Goal: Task Accomplishment & Management: Use online tool/utility

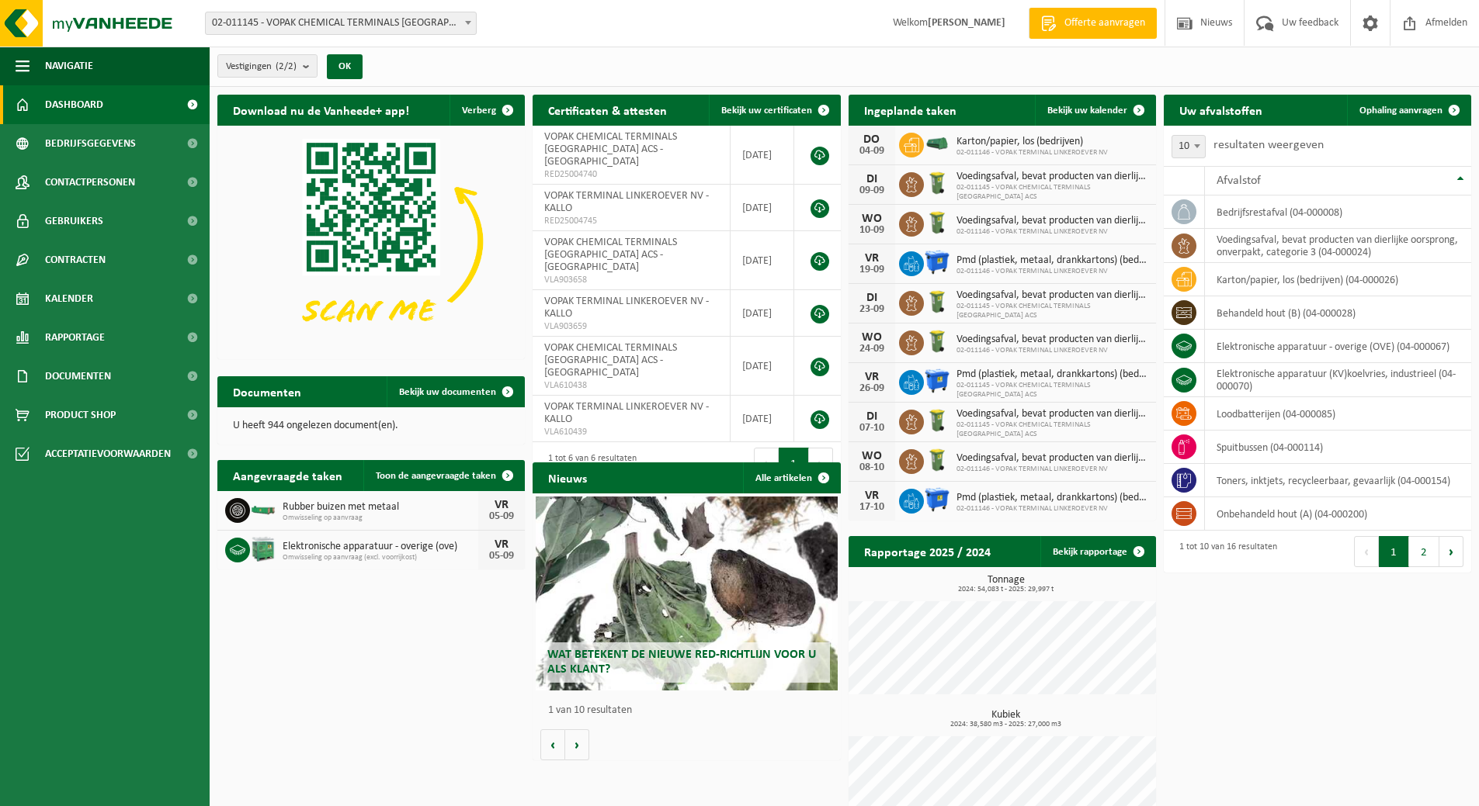
click at [351, 27] on span "02-011145 - VOPAK CHEMICAL TERMINALS [GEOGRAPHIC_DATA] ACS - [GEOGRAPHIC_DATA]" at bounding box center [341, 23] width 270 height 22
click at [1417, 106] on span "Ophaling aanvragen" at bounding box center [1400, 111] width 83 height 10
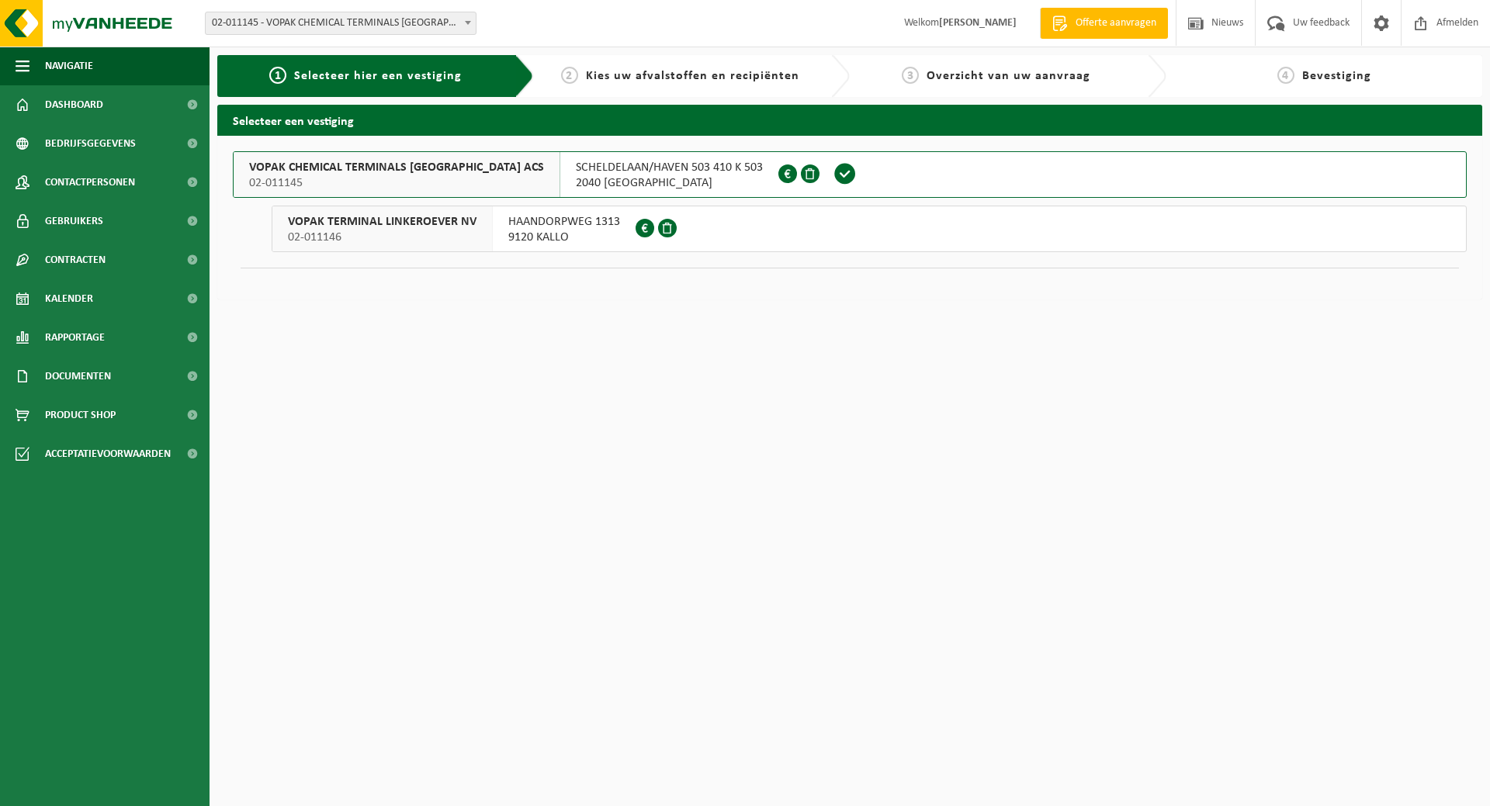
click at [576, 169] on span "SCHELDELAAN/HAVEN 503 410 K 503" at bounding box center [669, 168] width 187 height 16
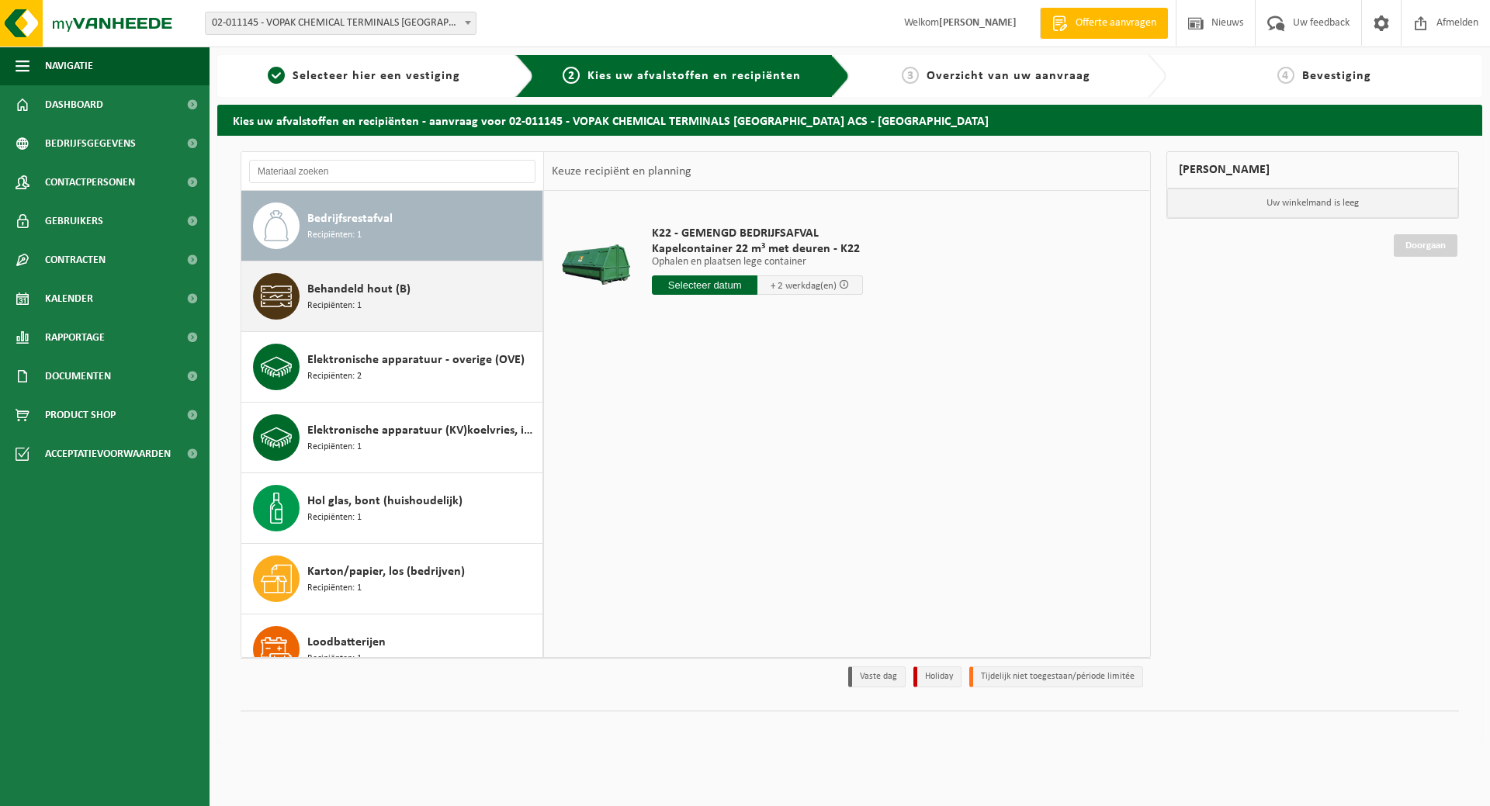
click at [388, 305] on div "Behandeld hout (B) Recipiënten: 1" at bounding box center [422, 296] width 231 height 47
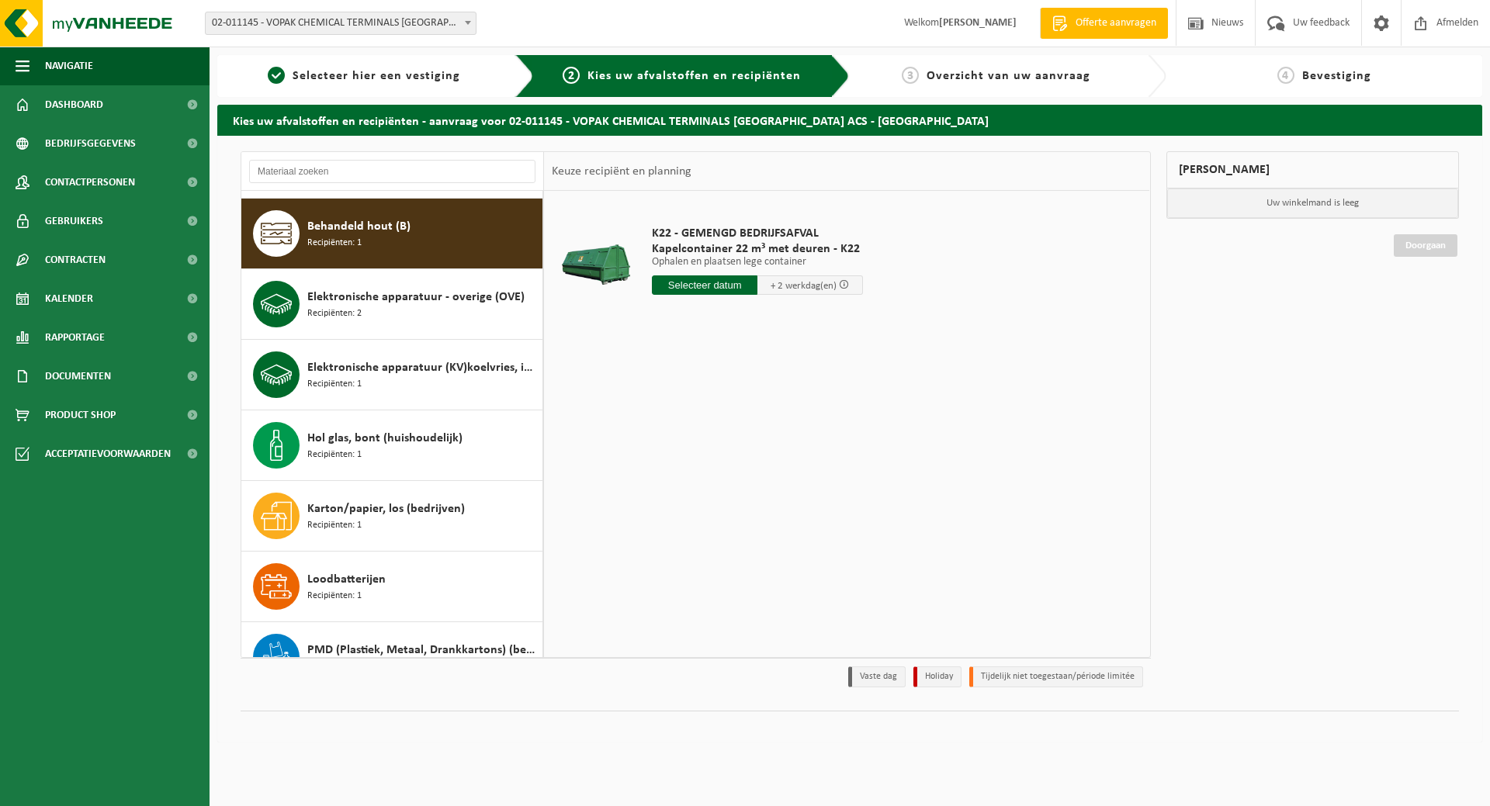
scroll to position [71, 0]
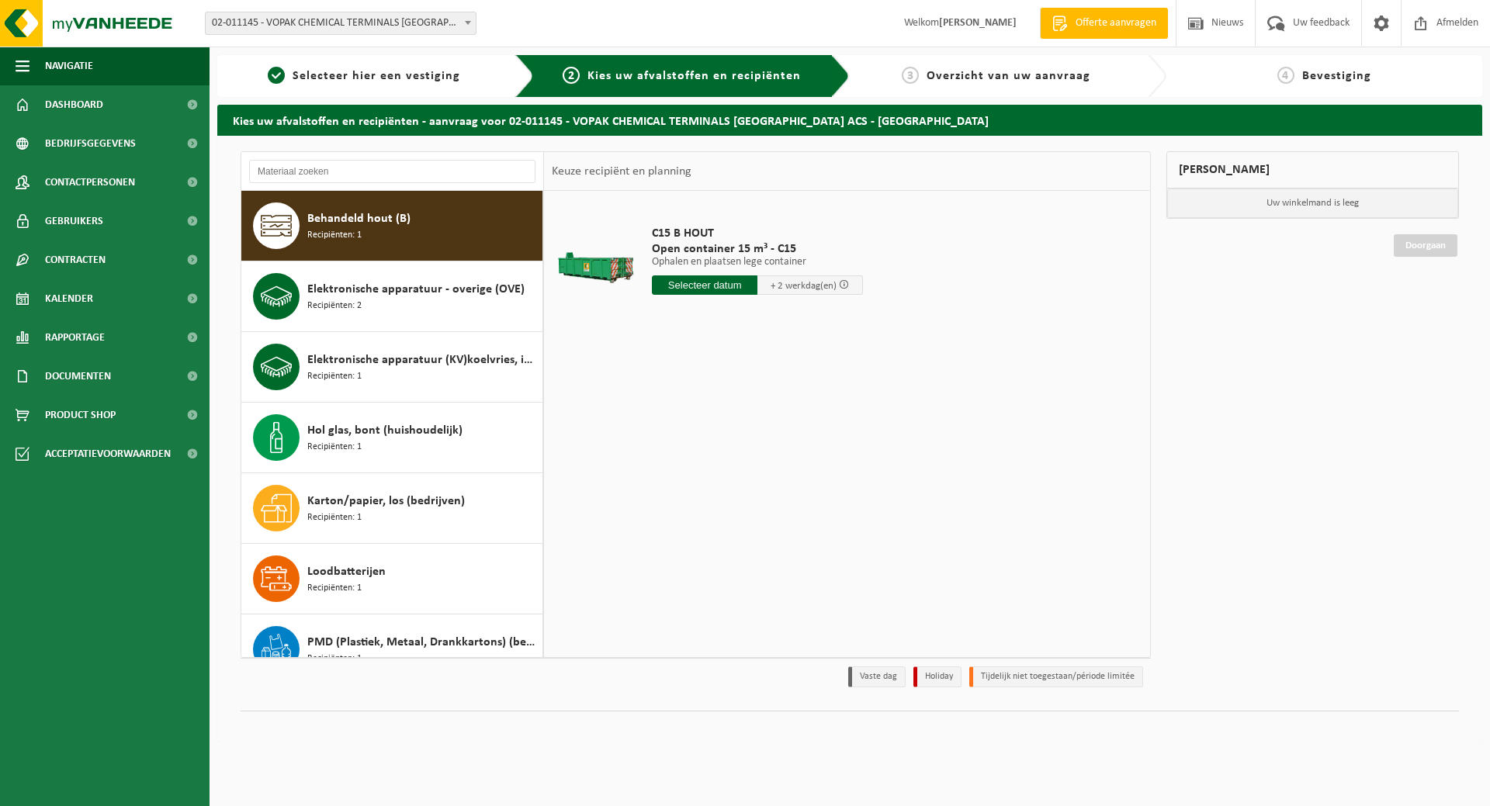
click at [704, 285] on input "text" at bounding box center [705, 285] width 106 height 19
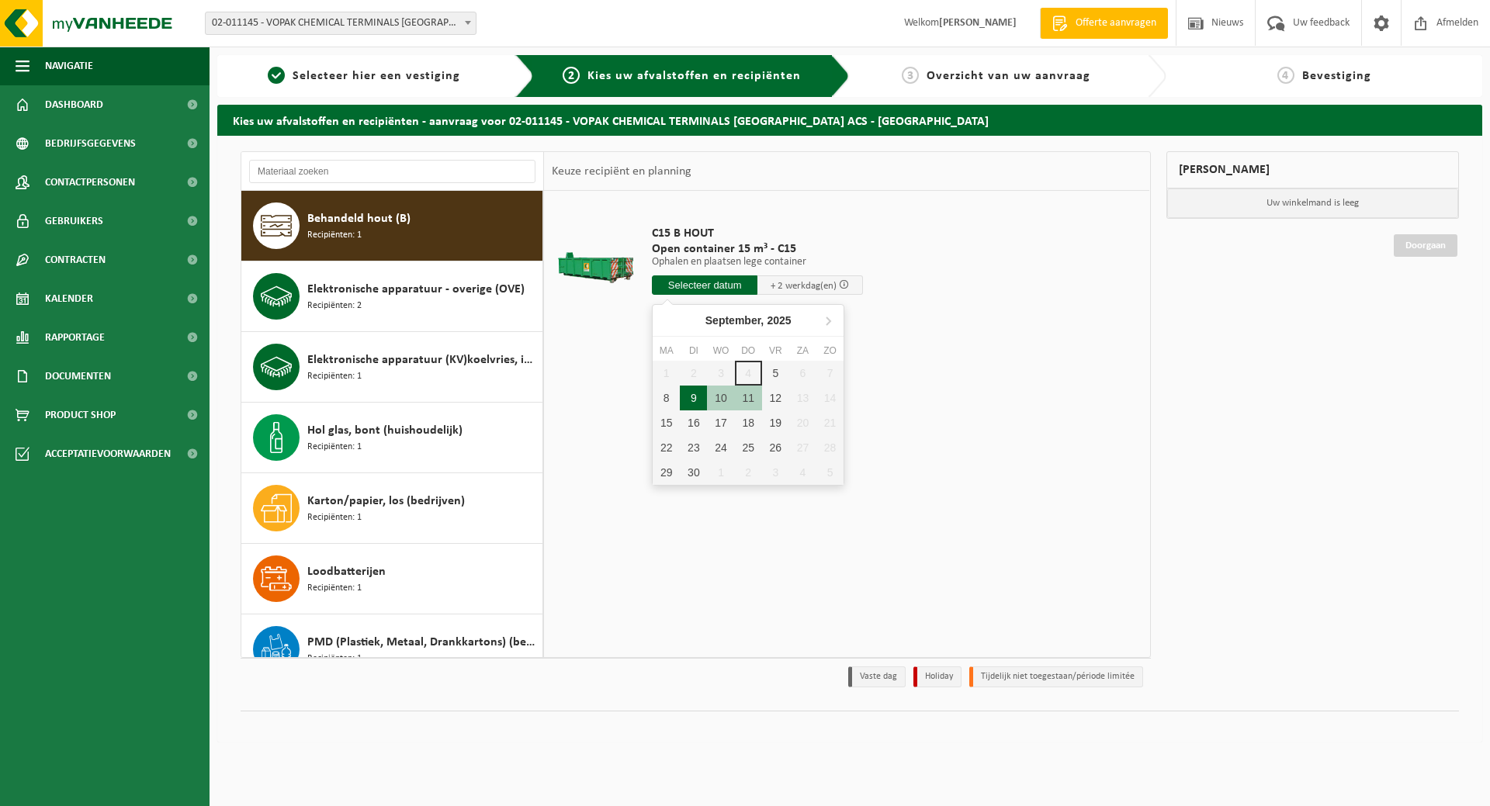
click at [688, 397] on div "9" at bounding box center [693, 398] width 27 height 25
type input "Van 2025-09-09"
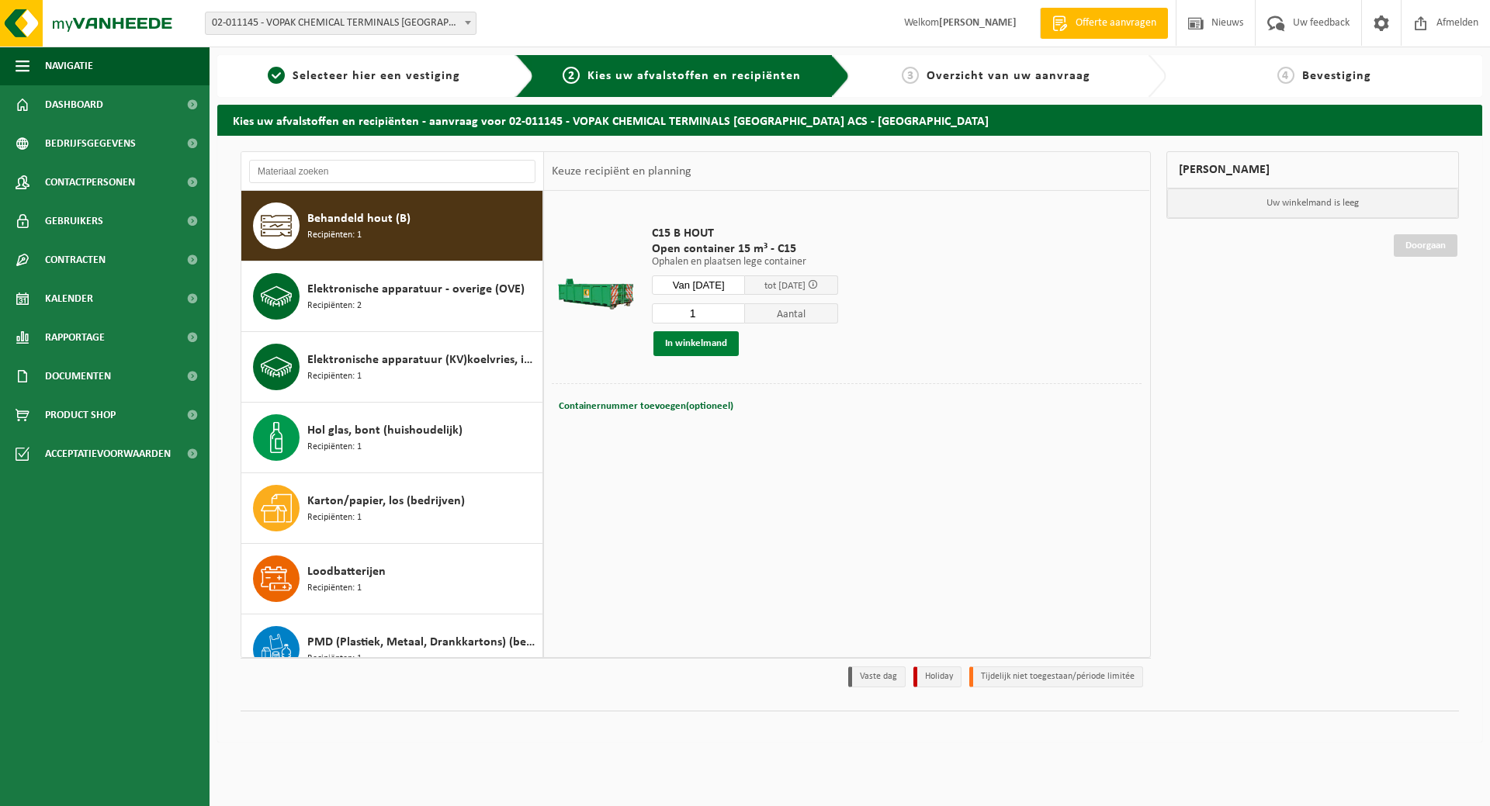
click at [701, 344] on button "In winkelmand" at bounding box center [696, 343] width 85 height 25
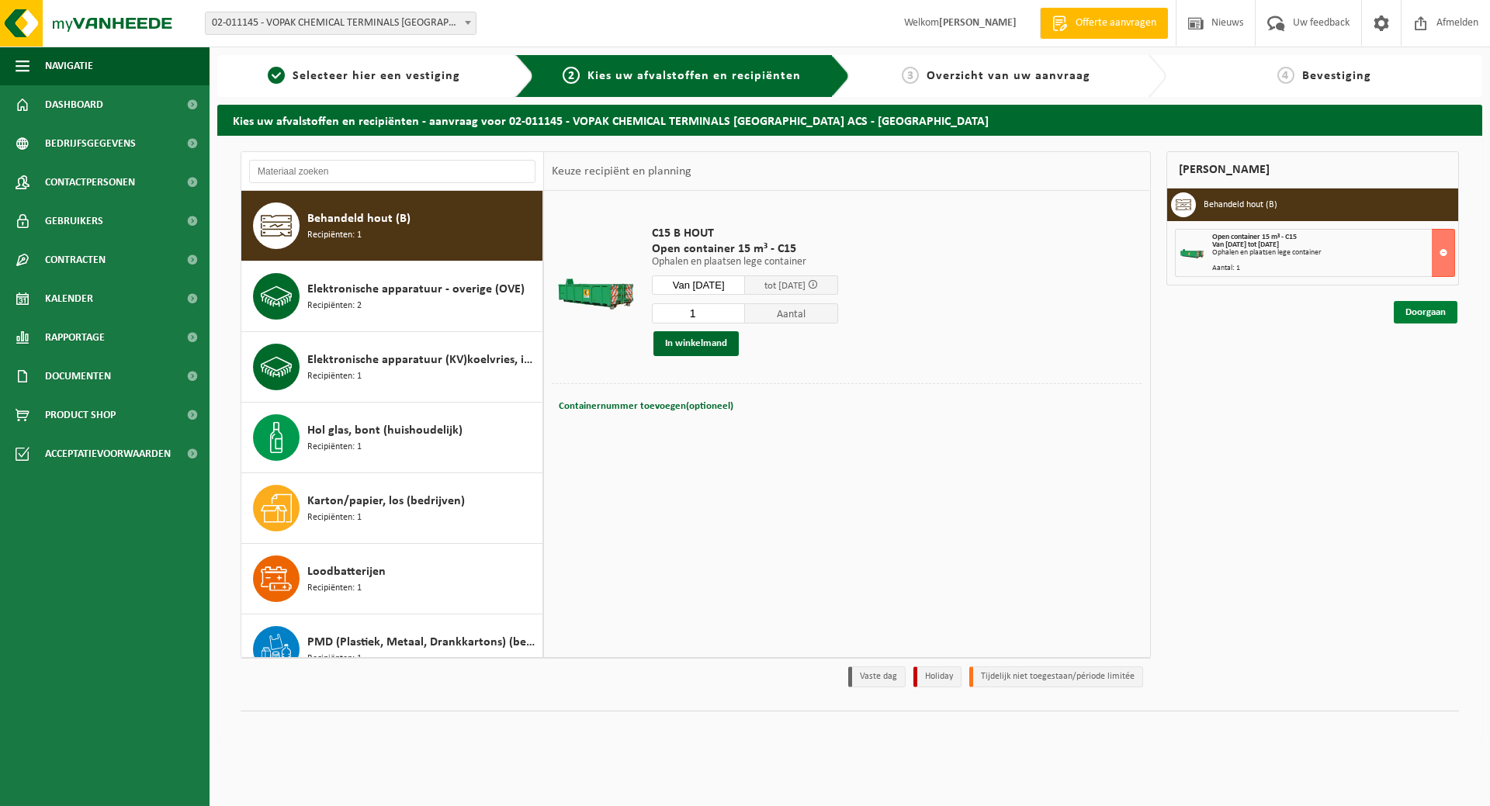
click at [1417, 319] on link "Doorgaan" at bounding box center [1426, 312] width 64 height 23
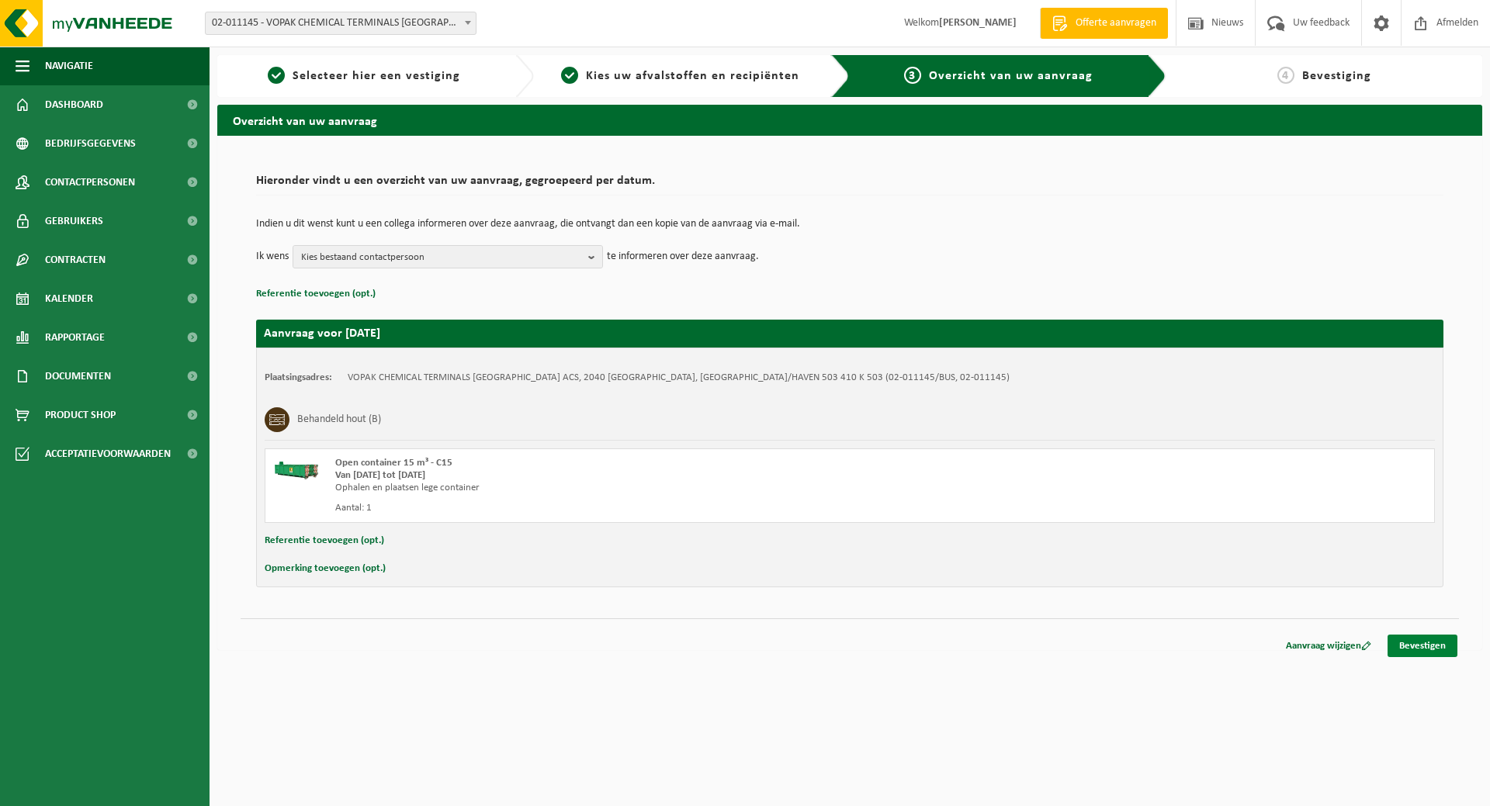
click at [1412, 644] on link "Bevestigen" at bounding box center [1423, 646] width 70 height 23
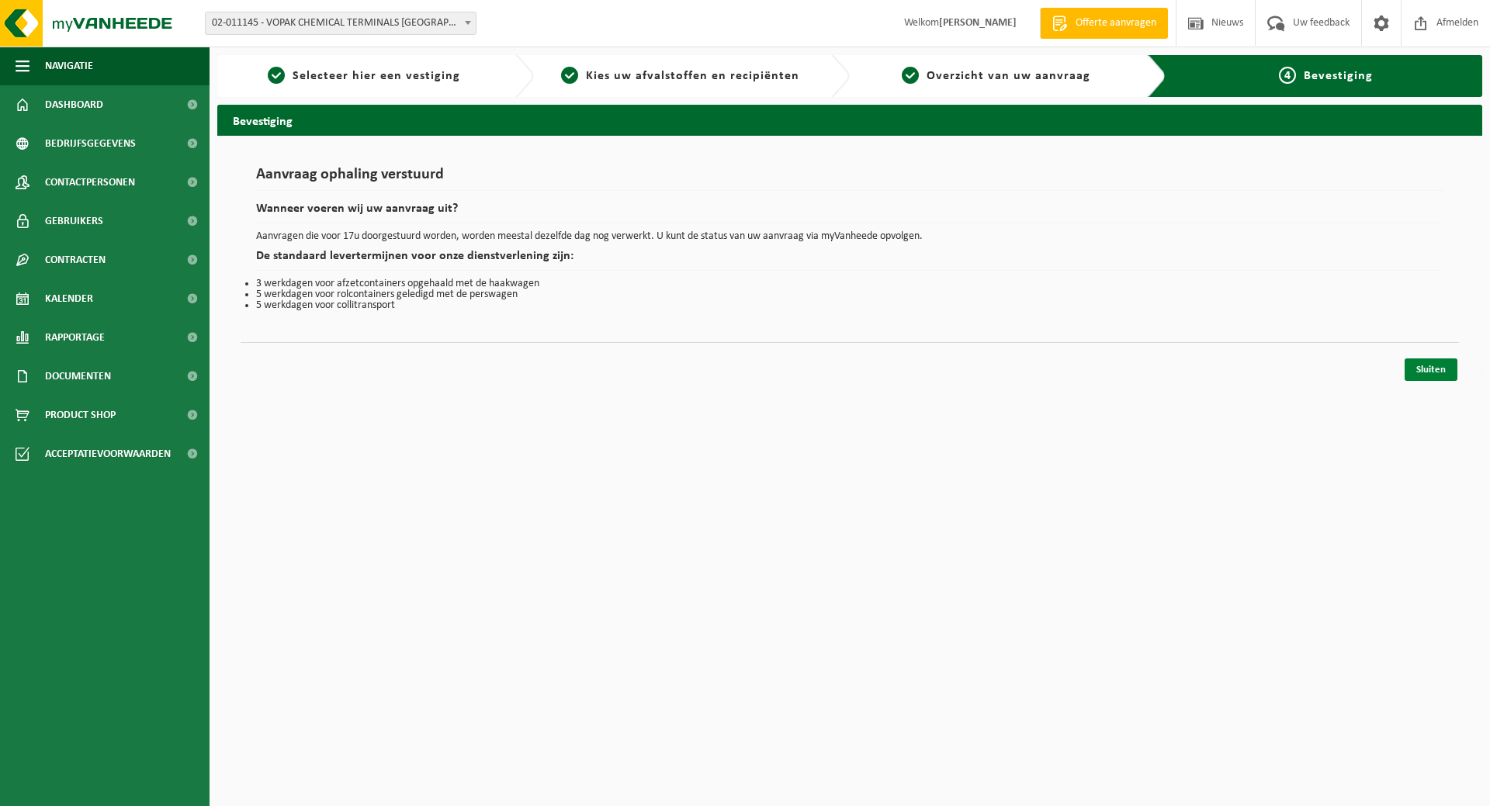
click at [1438, 369] on link "Sluiten" at bounding box center [1431, 370] width 53 height 23
